Goal: Task Accomplishment & Management: Manage account settings

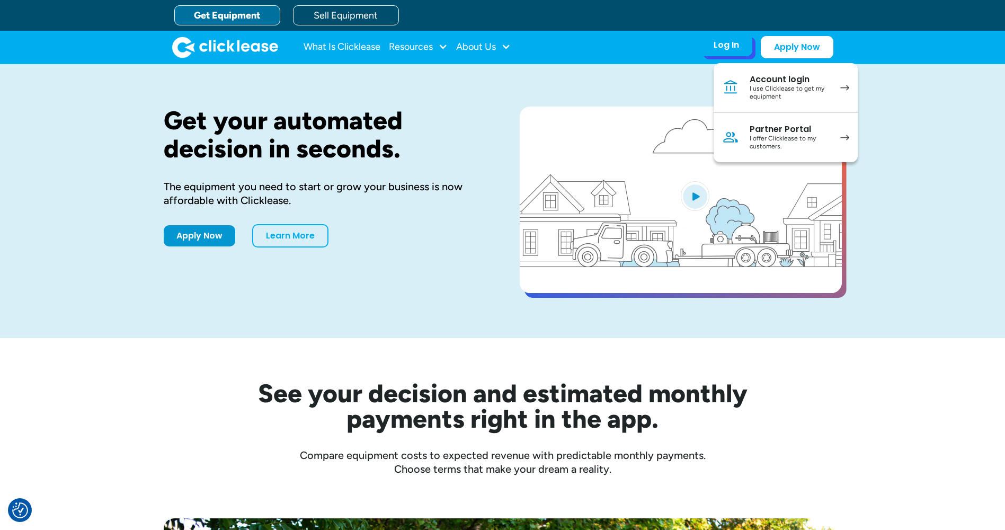
click at [768, 92] on div "I use Clicklease to get my equipment" at bounding box center [790, 93] width 80 height 16
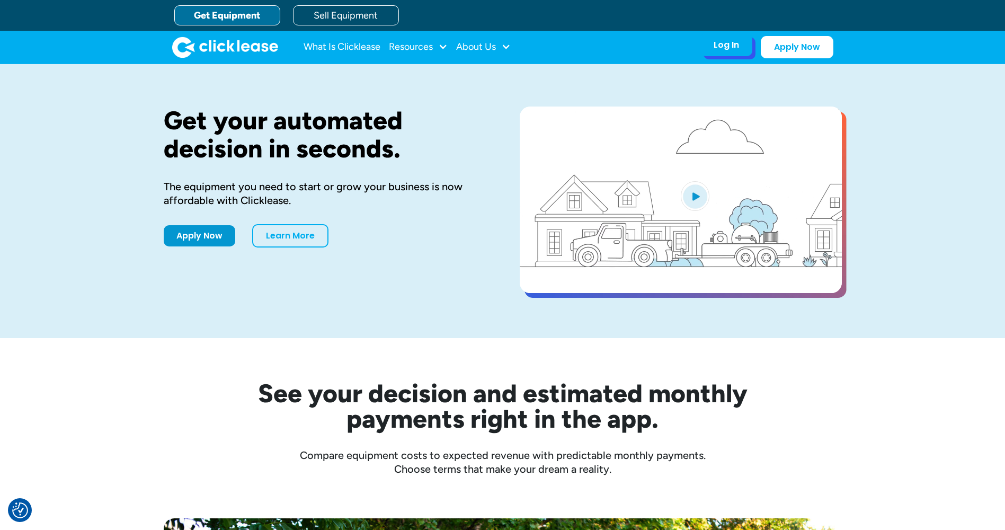
click at [721, 52] on div "Log In Account login I use Clicklease to get my equipment Partner Portal I offe…" at bounding box center [726, 45] width 52 height 22
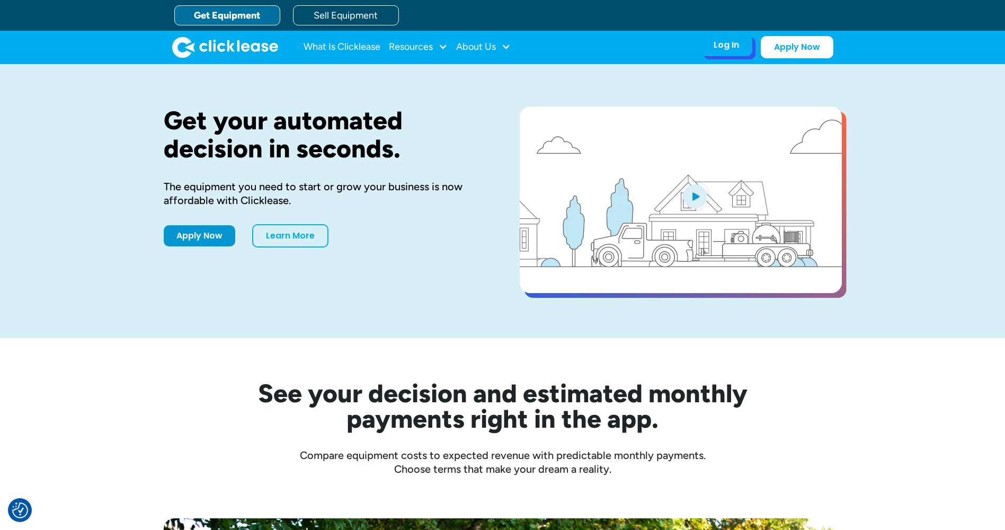
click at [729, 56] on div "Log In Account login I use Clicklease to get my equipment Partner Portal I offe…" at bounding box center [726, 45] width 52 height 22
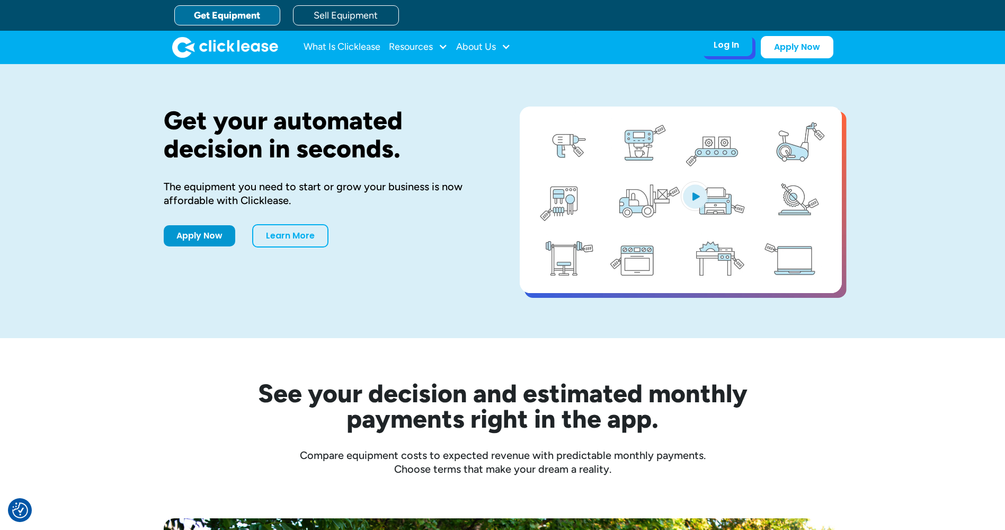
click at [733, 45] on div "Log In" at bounding box center [726, 45] width 25 height 11
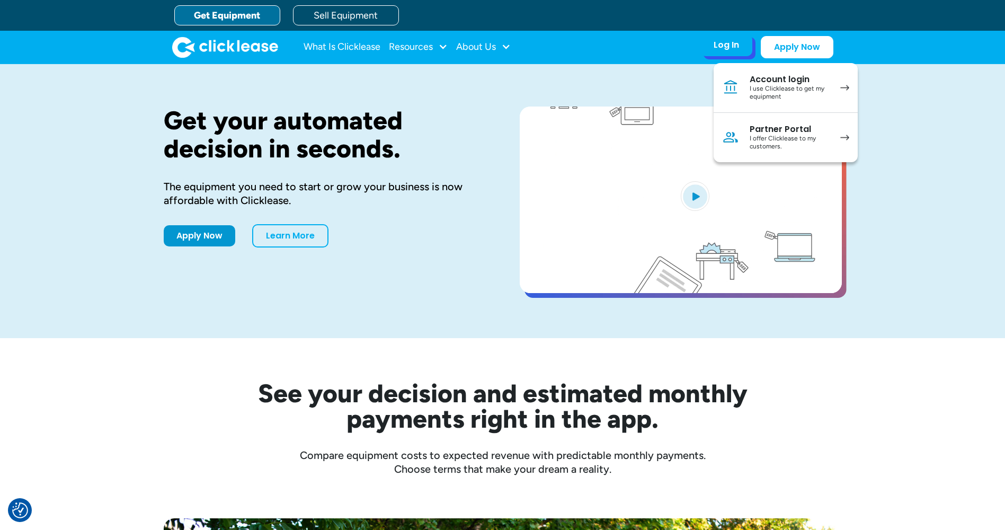
click at [791, 83] on div "Account login" at bounding box center [790, 79] width 80 height 11
